Goal: Use online tool/utility

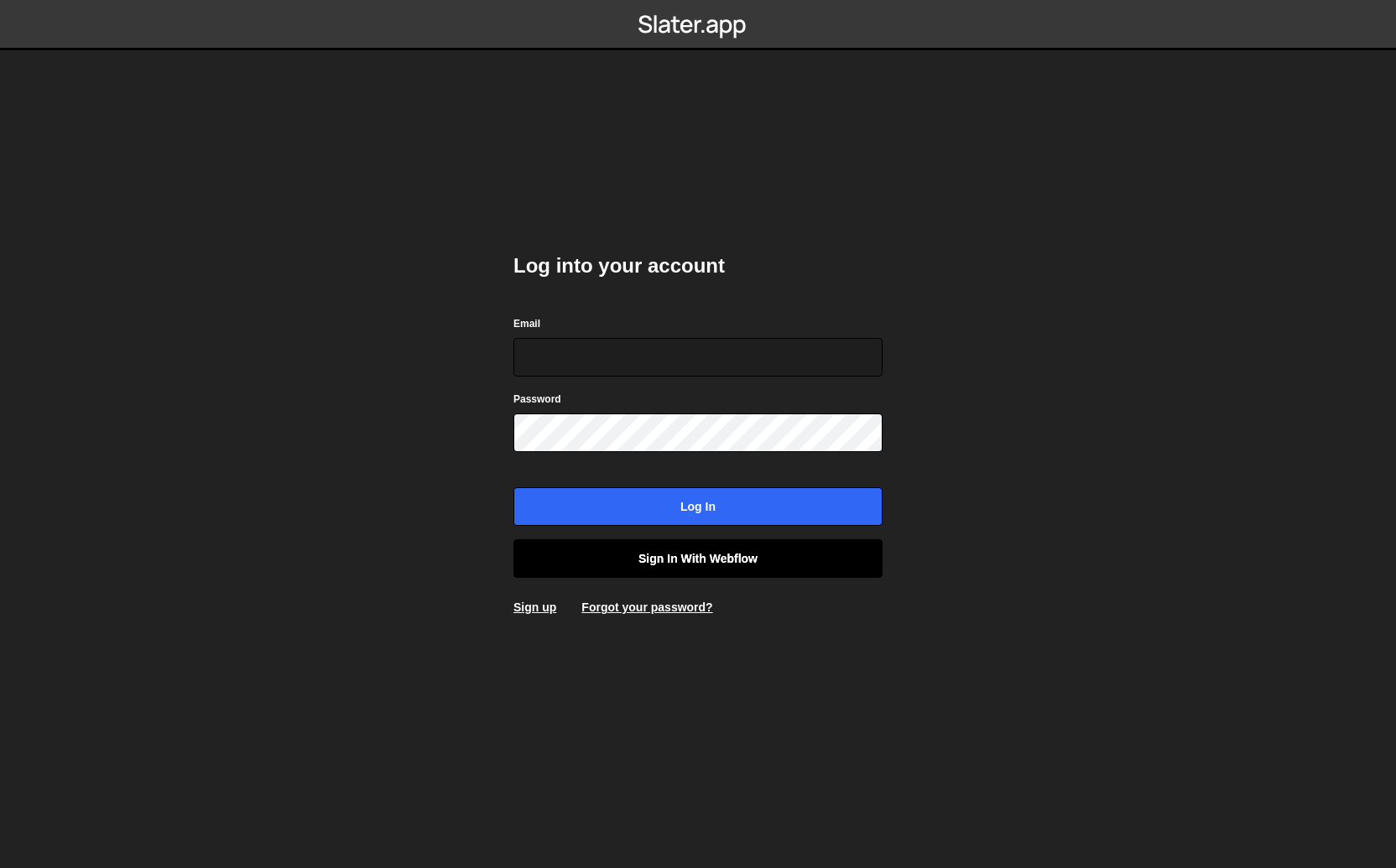
click at [704, 547] on link "Sign in with Webflow" at bounding box center [698, 558] width 369 height 38
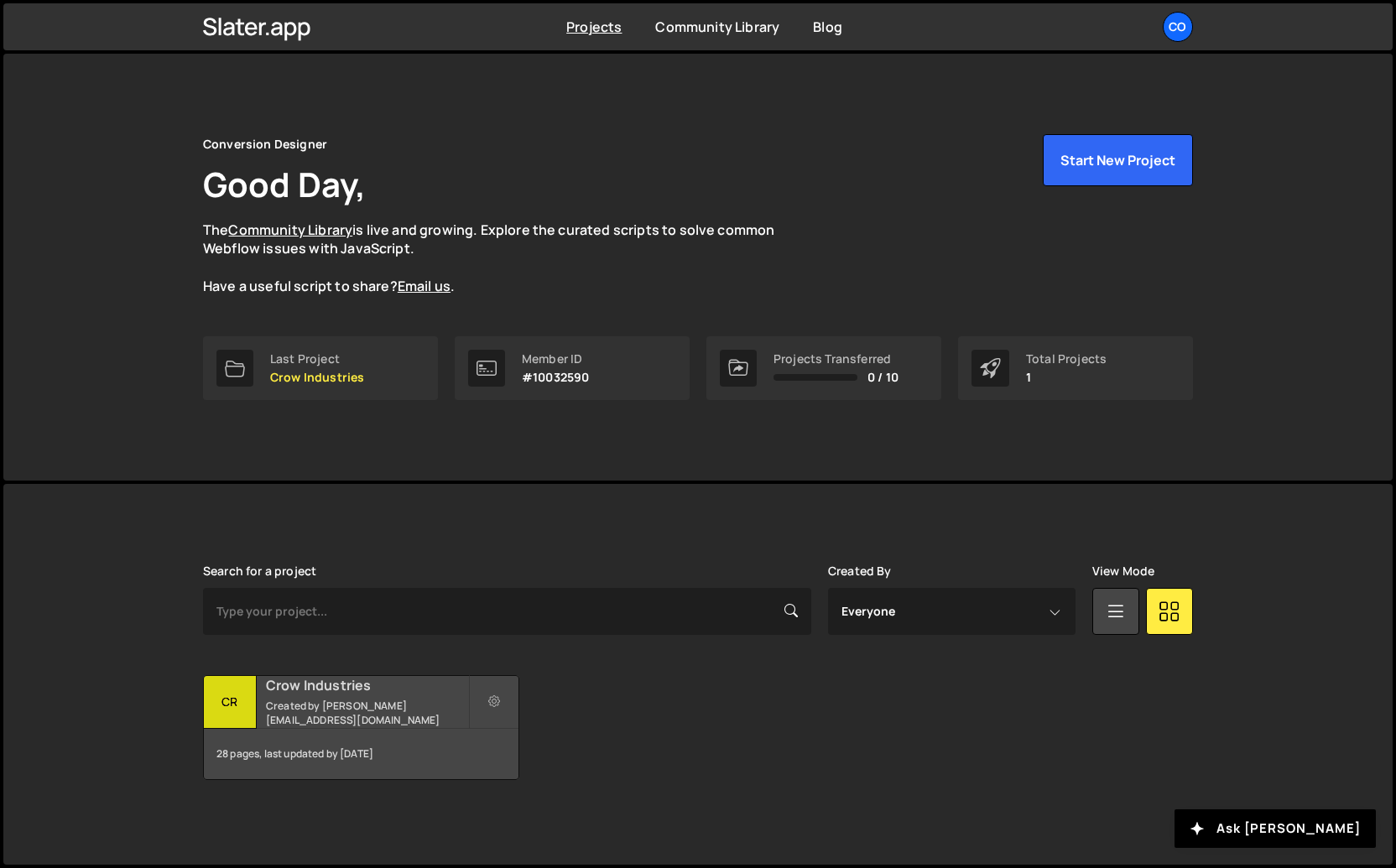
click at [381, 704] on div "Crow Industries Created by [PERSON_NAME][EMAIL_ADDRESS][DOMAIN_NAME]" at bounding box center [361, 701] width 315 height 52
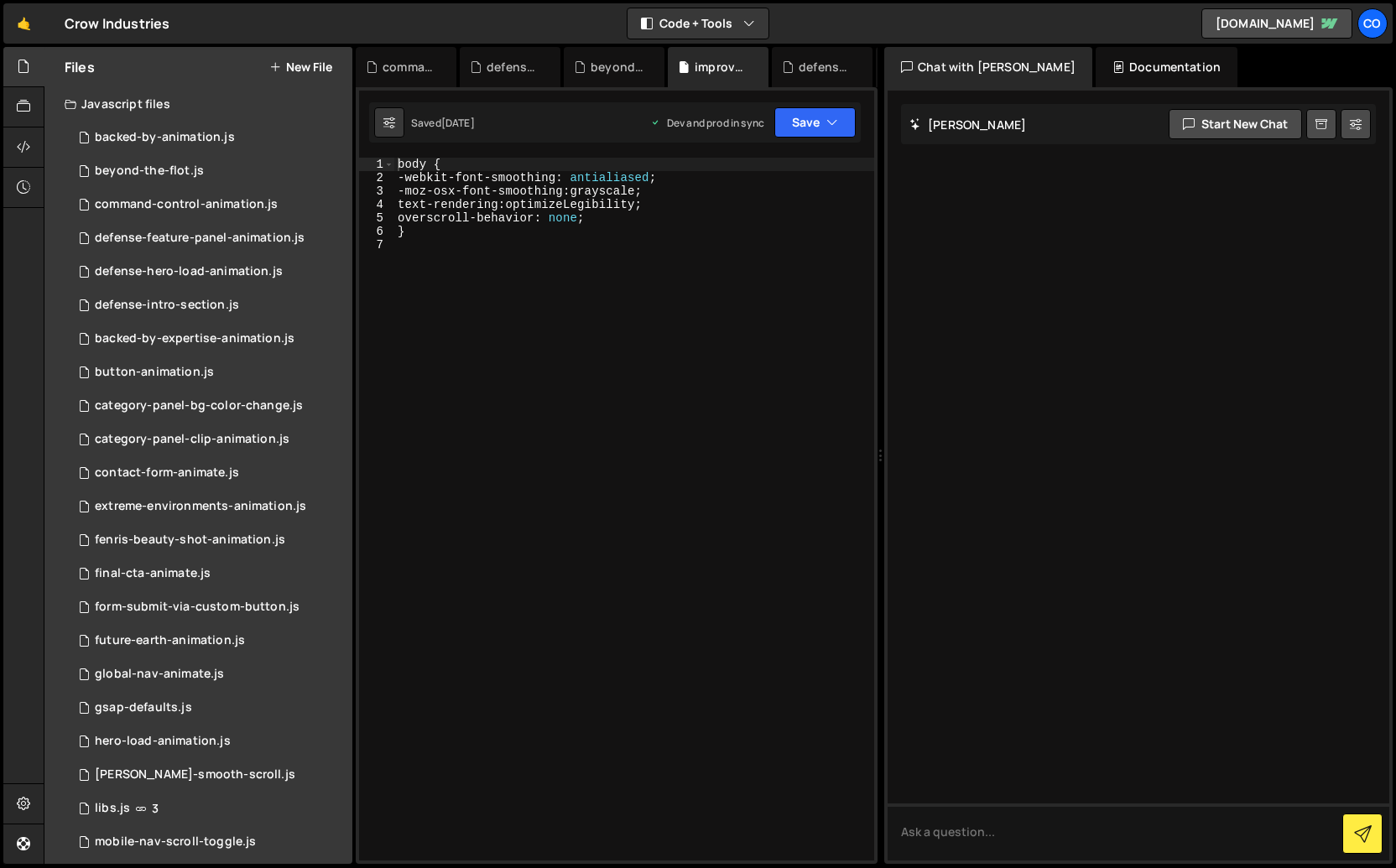
click at [418, 692] on div "body { -webkit-font-smoothing : antialiased ; -moz-osx-font-smoothing : graysca…" at bounding box center [634, 523] width 479 height 730
